Goal: Purchase product/service

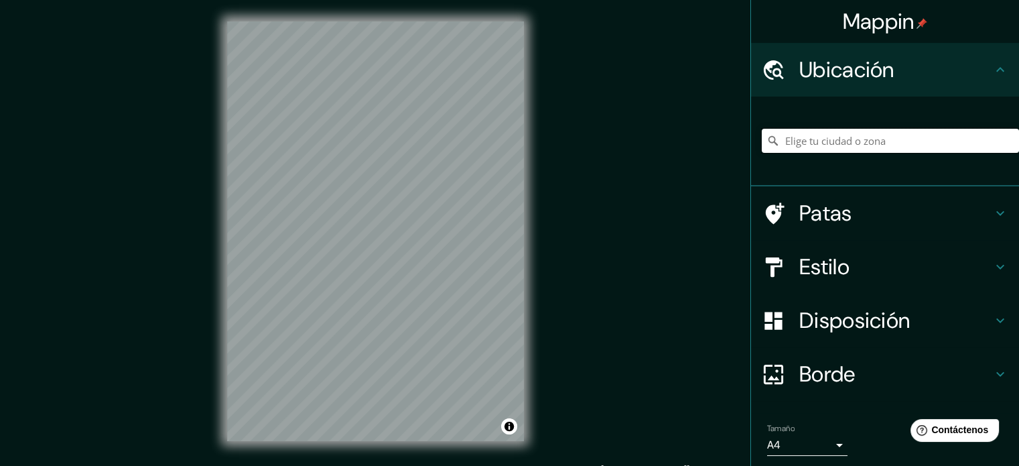
click at [823, 129] on input "Elige tu ciudad o zona" at bounding box center [890, 141] width 257 height 24
paste input "Calzada Flotante Chivatito"
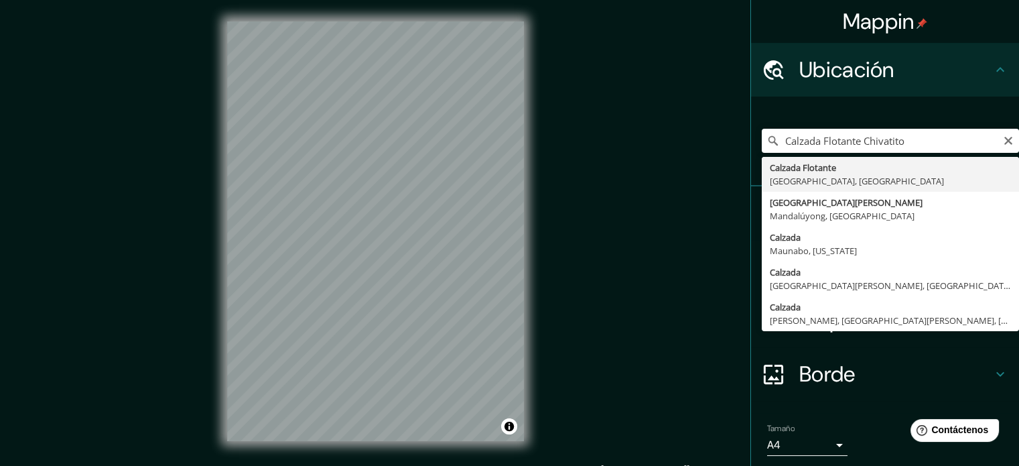
type input "Calzada Flotante, [GEOGRAPHIC_DATA], [GEOGRAPHIC_DATA]"
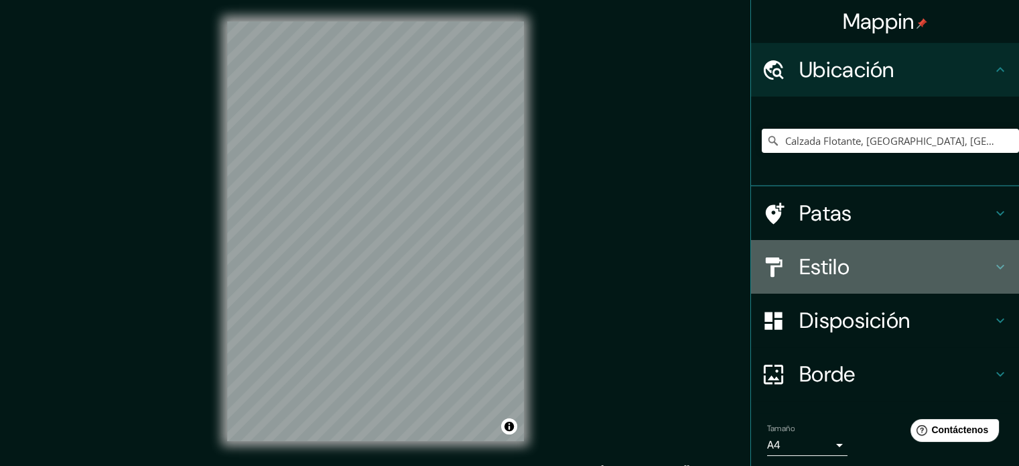
click at [825, 253] on font "Estilo" at bounding box center [824, 267] width 50 height 28
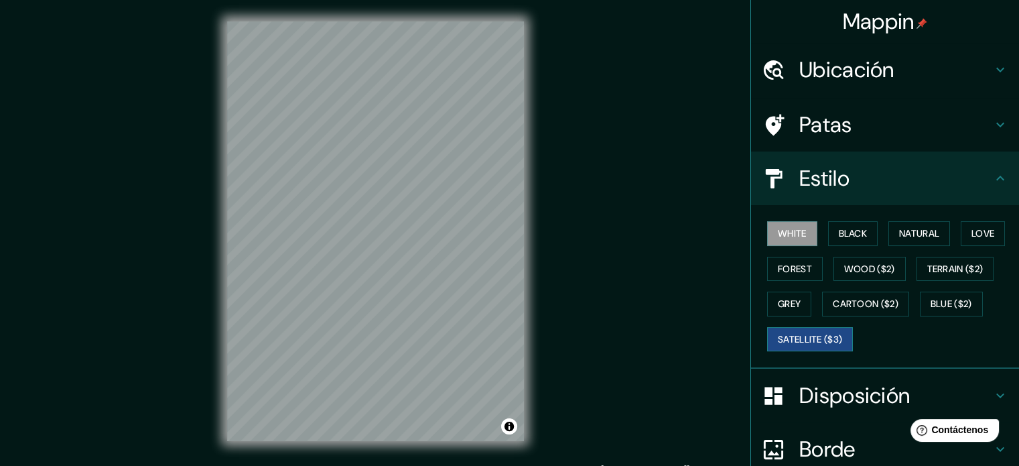
click at [812, 327] on button "Satellite ($3)" at bounding box center [810, 339] width 86 height 25
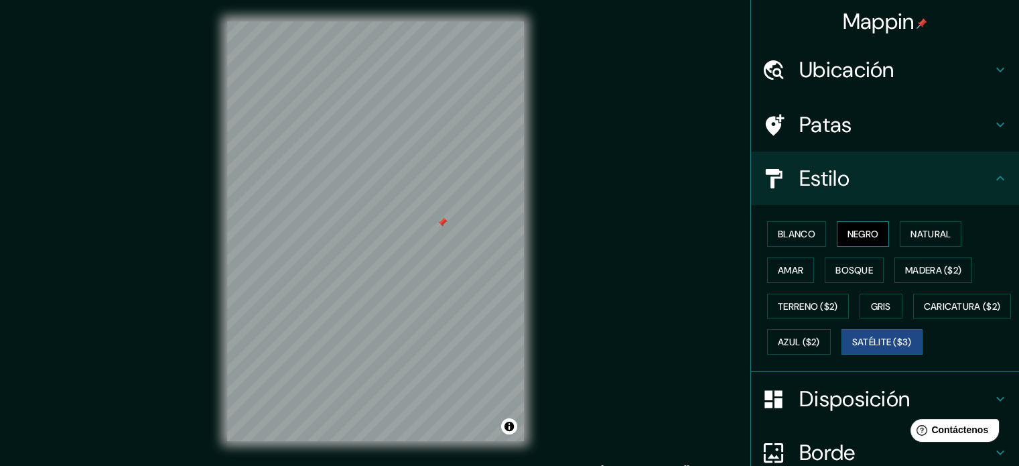
click at [837, 221] on button "Negro" at bounding box center [863, 233] width 53 height 25
click at [847, 228] on font "Negro" at bounding box center [862, 234] width 31 height 12
click at [778, 228] on font "Blanco" at bounding box center [797, 234] width 38 height 12
click at [852, 336] on font "Satélite ($3)" at bounding box center [882, 342] width 60 height 12
click at [375, 184] on div at bounding box center [377, 189] width 11 height 11
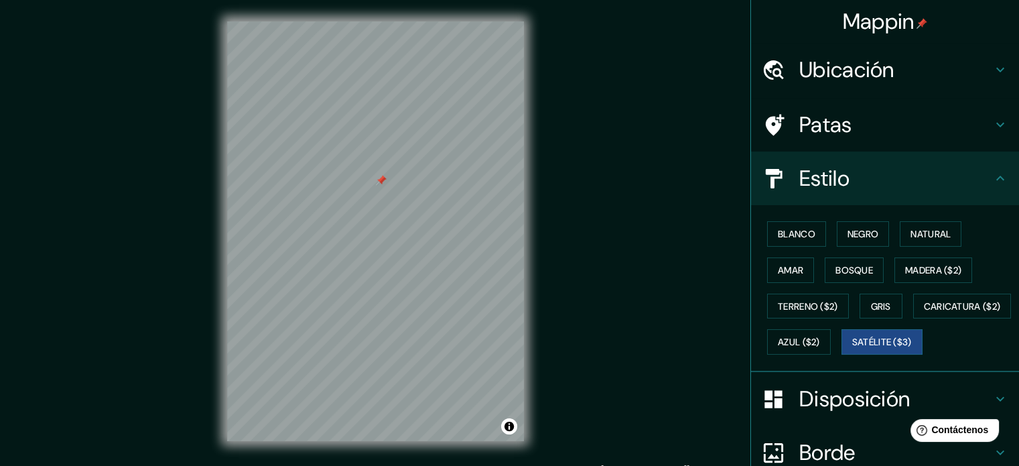
click at [380, 175] on div at bounding box center [381, 180] width 11 height 11
click at [411, 139] on div at bounding box center [407, 144] width 11 height 11
click at [646, 115] on div "Mappin Ubicación Calzada Flotante, [GEOGRAPHIC_DATA], [GEOGRAPHIC_DATA] Patas E…" at bounding box center [509, 242] width 1019 height 484
click at [815, 216] on div "Blanco Negro Natural Amar Bosque Madera ($2) Terreno ($2) Gris Caricatura ($2) …" at bounding box center [890, 288] width 257 height 144
click at [837, 221] on button "Negro" at bounding box center [863, 233] width 53 height 25
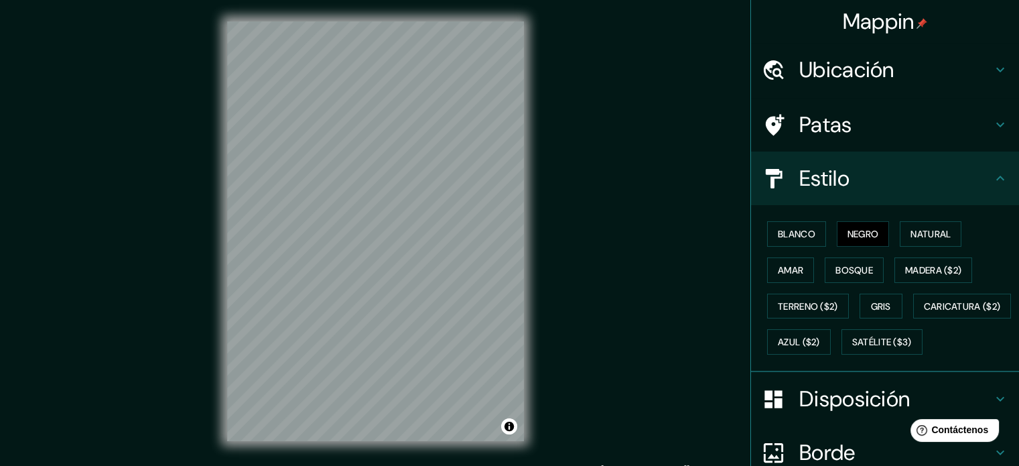
scroll to position [3, 0]
